Goal: Find specific page/section: Find specific page/section

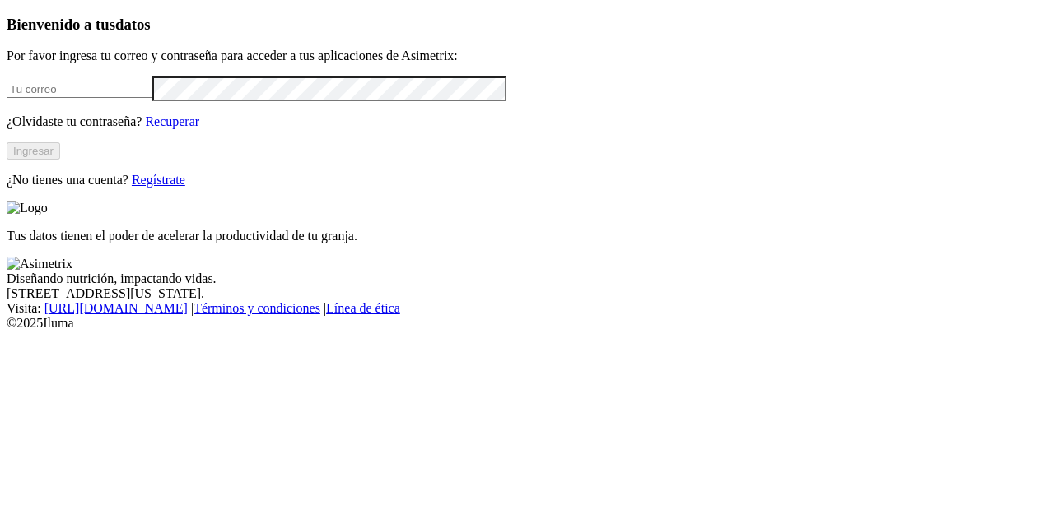
type input "[PERSON_NAME][EMAIL_ADDRESS][DOMAIN_NAME]"
click at [60, 160] on button "Ingresar" at bounding box center [34, 150] width 54 height 17
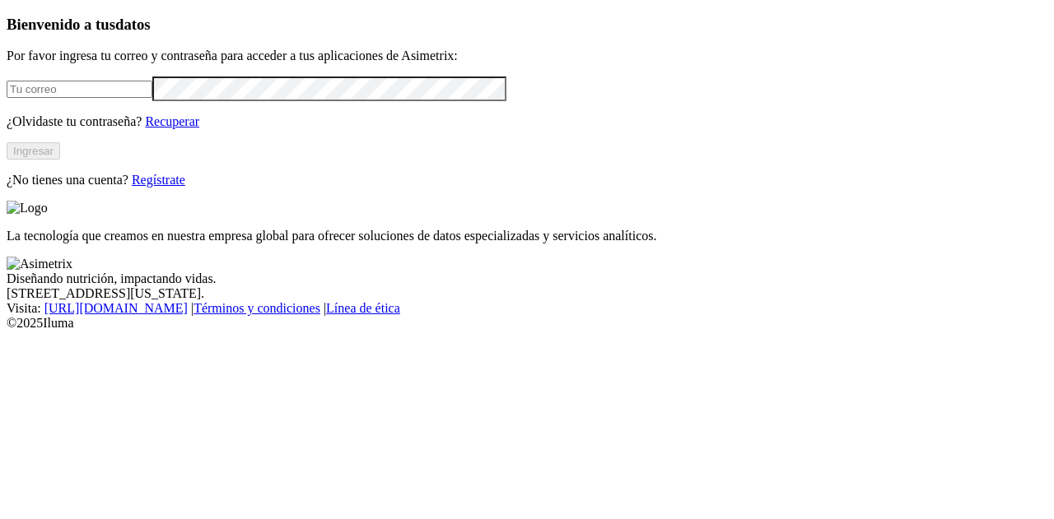
type input "[PERSON_NAME][EMAIL_ADDRESS][DOMAIN_NAME]"
click at [60, 160] on button "Ingresar" at bounding box center [34, 150] width 54 height 17
